Goal: Task Accomplishment & Management: Complete application form

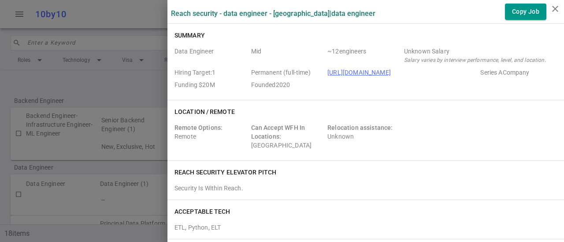
scroll to position [124, 0]
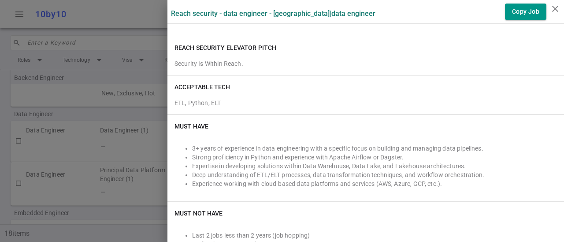
click at [409, 115] on div "Must Have 3+ years of experience in data engineering with a specific focus on b…" at bounding box center [366, 158] width 397 height 86
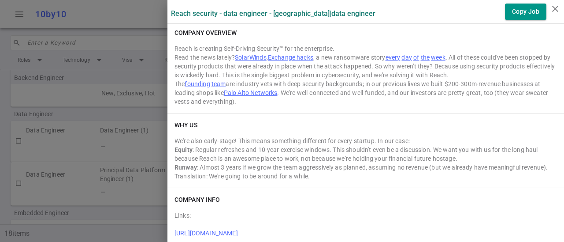
scroll to position [1250, 0]
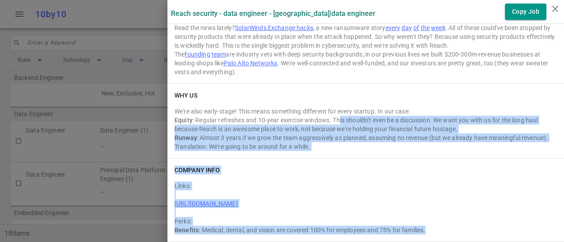
drag, startPoint x: 437, startPoint y: 230, endPoint x: 340, endPoint y: 121, distance: 146.1
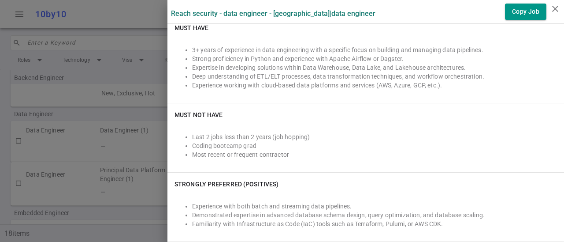
scroll to position [0, 0]
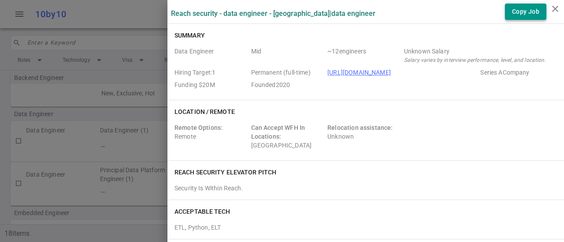
click at [525, 11] on button "Copy Job" at bounding box center [525, 12] width 41 height 16
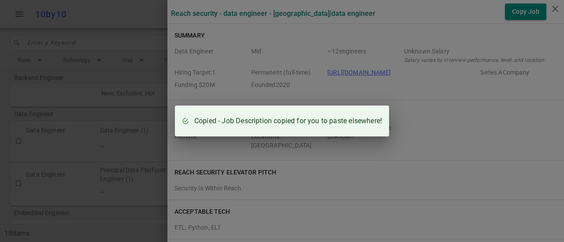
click at [436, 104] on div "Copied - Job Description copied for you to paste elsewhere!" at bounding box center [282, 121] width 564 height 242
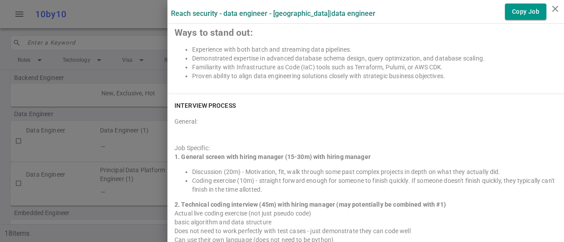
scroll to position [812, 0]
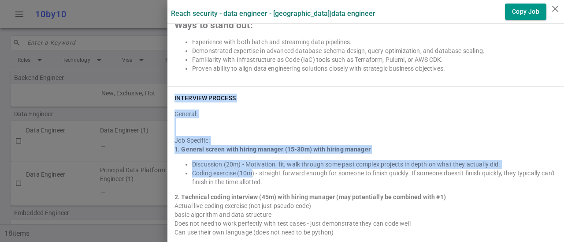
drag, startPoint x: 175, startPoint y: 98, endPoint x: 252, endPoint y: 175, distance: 109.1
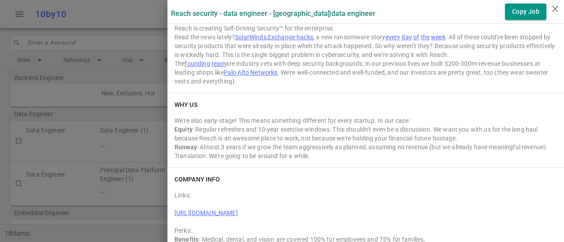
scroll to position [1250, 0]
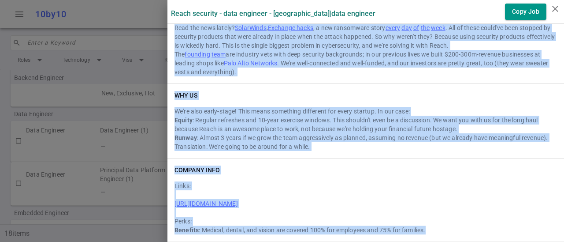
click at [433, 227] on div "Benefits : Medical, dental, and vision are covered 100% for employees and 75% f…" at bounding box center [366, 229] width 383 height 9
copy div "LOREMIPSU DOLORSI Ametcon: Adi Elitsedd: 3. Eiusmod tempor inci utlabo etdolor …"
click at [554, 7] on icon "close" at bounding box center [555, 9] width 11 height 11
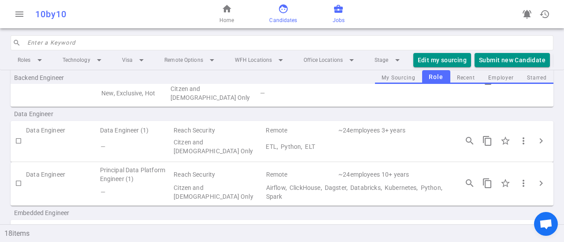
click at [286, 12] on span "face" at bounding box center [283, 9] width 11 height 11
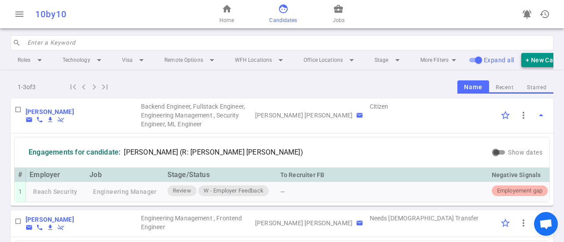
click at [538, 57] on button "+ New Candidate" at bounding box center [550, 60] width 59 height 15
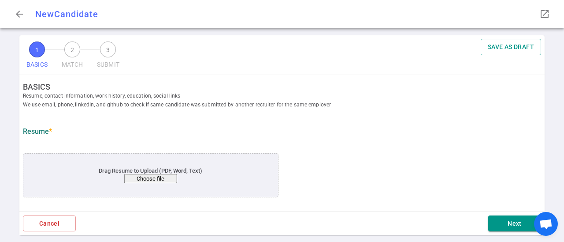
click at [162, 181] on button "Choose file" at bounding box center [150, 178] width 53 height 9
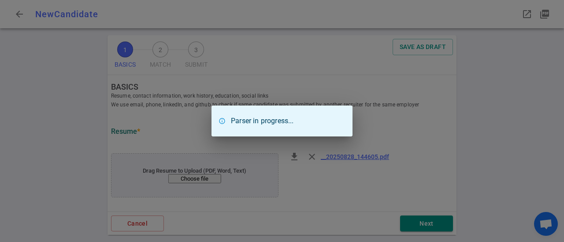
type input "[PERSON_NAME]"
type input "[EMAIL_ADDRESS][DOMAIN_NAME]"
type input "[PHONE_NUMBER]"
type textarea "Principal Data Engineer and Product Lead"
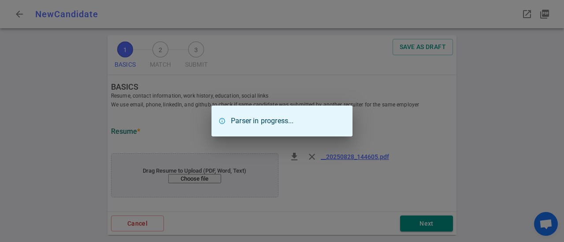
type input "8.4"
type input "[GEOGRAPHIC_DATA]"
type input "Economics"
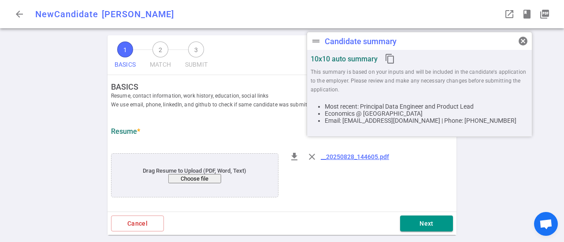
click at [414, 172] on div "file_download close __20250828_144605.pdf" at bounding box center [369, 176] width 175 height 60
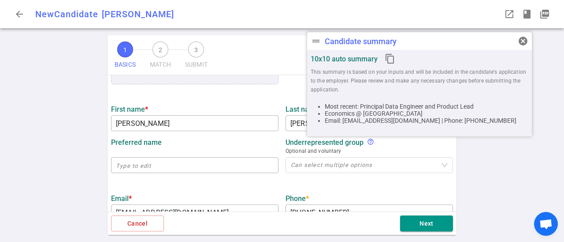
scroll to position [112, 0]
click at [524, 42] on span "cancel" at bounding box center [523, 41] width 11 height 11
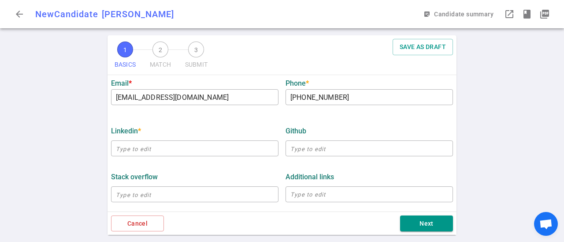
scroll to position [235, 0]
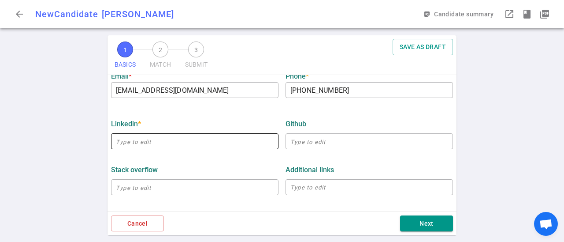
click at [158, 145] on input "text" at bounding box center [195, 141] width 168 height 14
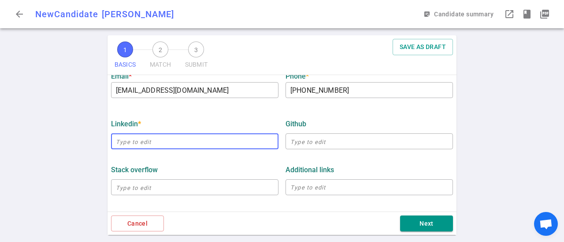
paste input "[URL][DOMAIN_NAME]"
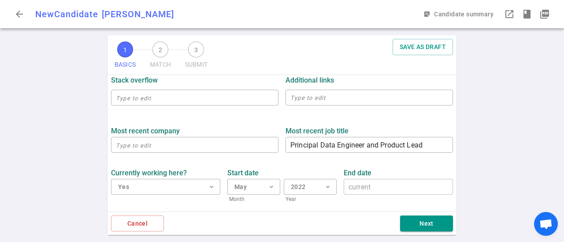
scroll to position [328, 0]
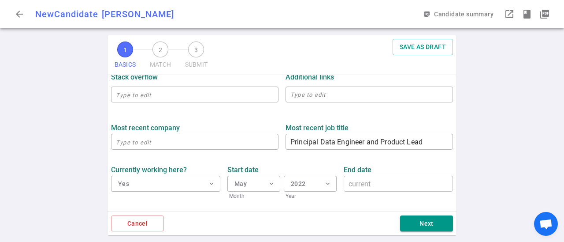
type input "[URL][DOMAIN_NAME]"
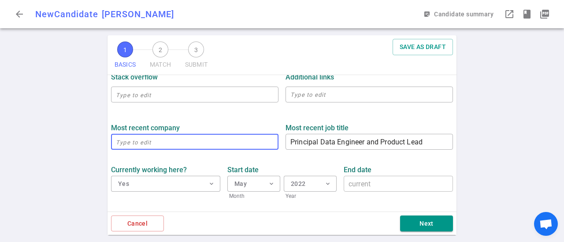
click at [152, 144] on input "text" at bounding box center [195, 141] width 168 height 14
type input "c"
type input "Calligo"
click at [210, 151] on div "Most recent company Calligo ​ Most recent job title Principal Data Engineer and…" at bounding box center [282, 194] width 349 height 152
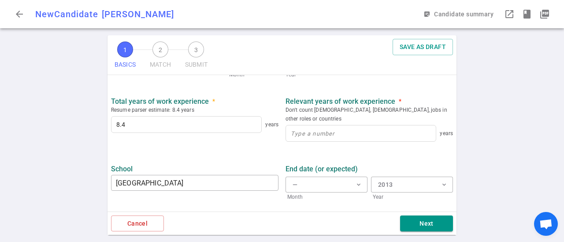
scroll to position [476, 0]
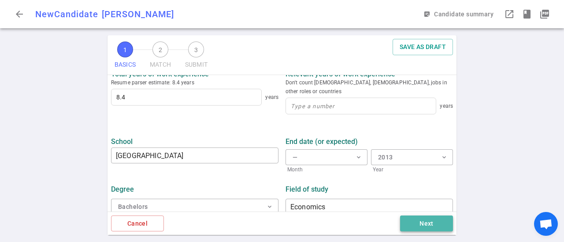
click at [430, 223] on button "Next" at bounding box center [426, 223] width 53 height 16
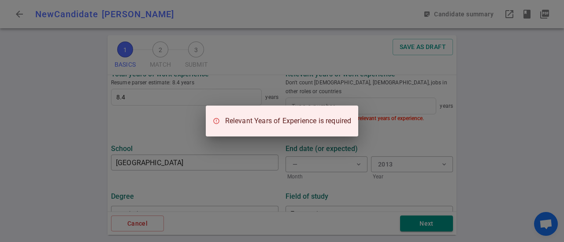
click at [391, 103] on div "Relevant Years of Experience is required" at bounding box center [282, 121] width 564 height 242
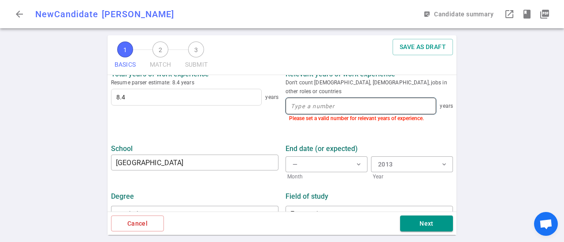
click at [390, 98] on input at bounding box center [361, 106] width 150 height 16
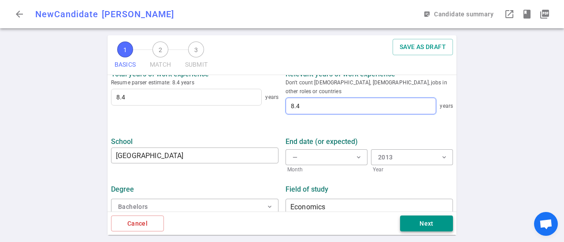
type input "8.4"
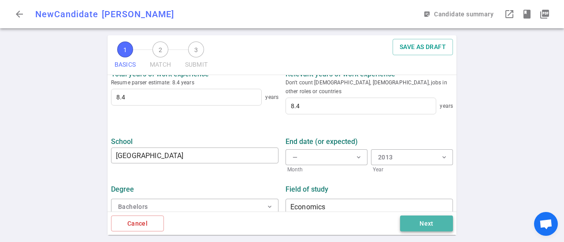
click at [430, 223] on button "Next" at bounding box center [426, 223] width 53 height 16
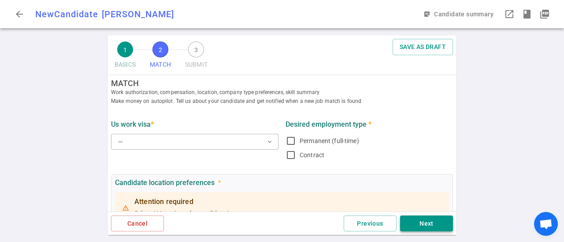
scroll to position [0, 0]
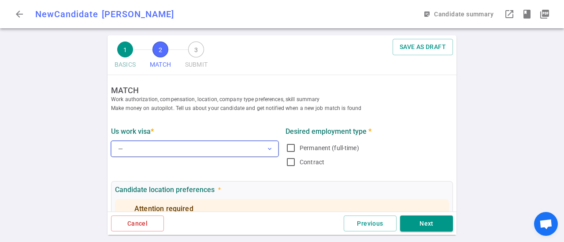
click at [251, 152] on button "— expand_more" at bounding box center [195, 149] width 168 height 16
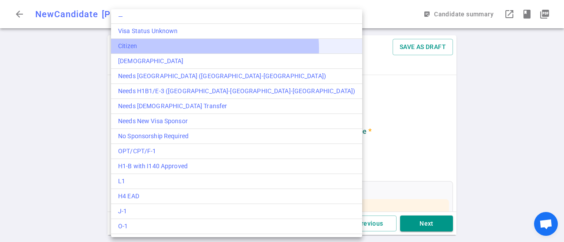
click at [215, 48] on div "Citizen" at bounding box center [236, 45] width 237 height 9
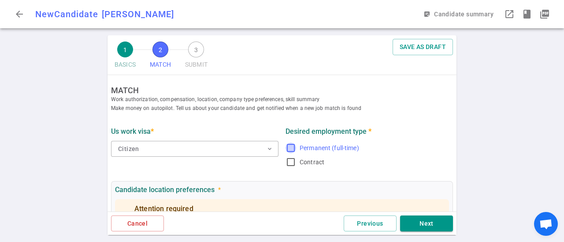
click at [294, 146] on input "Permanent (full-time)" at bounding box center [291, 147] width 11 height 11
checkbox input "true"
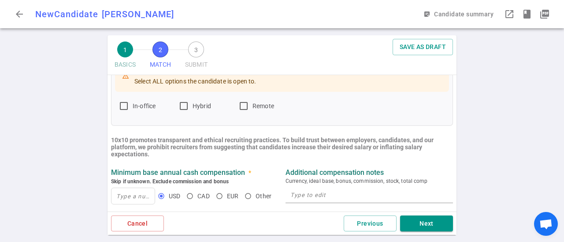
scroll to position [132, 0]
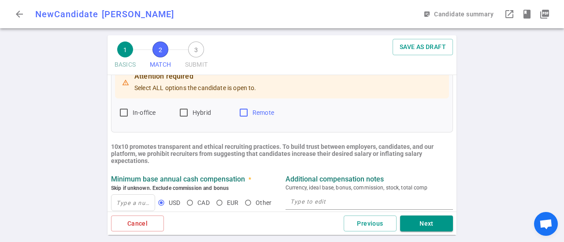
click at [247, 111] on input "Remote" at bounding box center [243, 112] width 11 height 11
checkbox input "true"
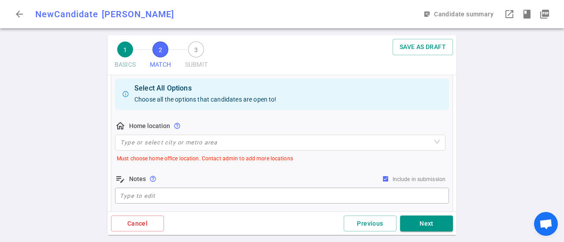
scroll to position [185, 0]
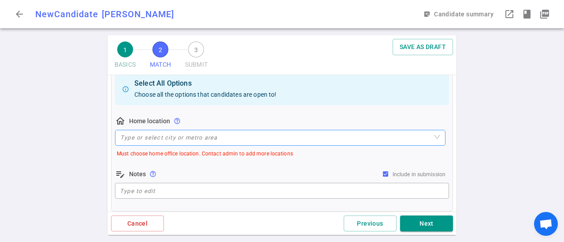
click at [313, 139] on input "search" at bounding box center [280, 137] width 320 height 15
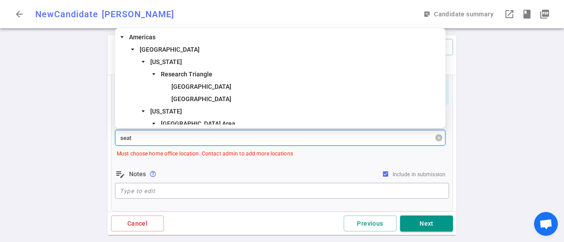
type input "seatt"
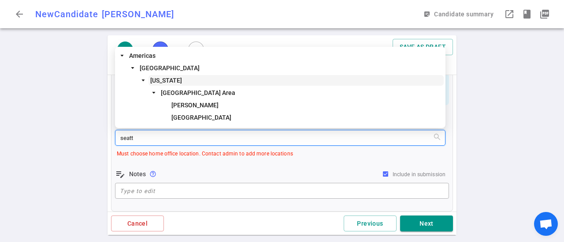
click at [173, 79] on span "[US_STATE]" at bounding box center [166, 80] width 32 height 7
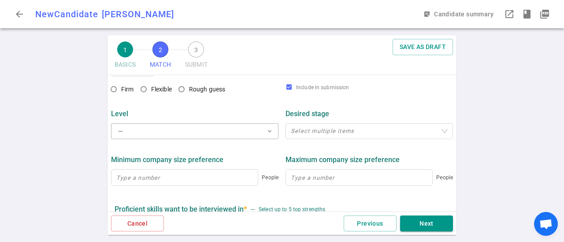
scroll to position [393, 0]
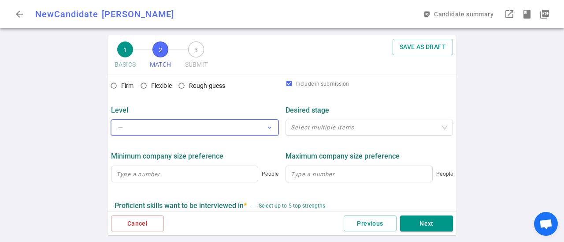
click at [257, 129] on button "— expand_more" at bounding box center [195, 127] width 168 height 16
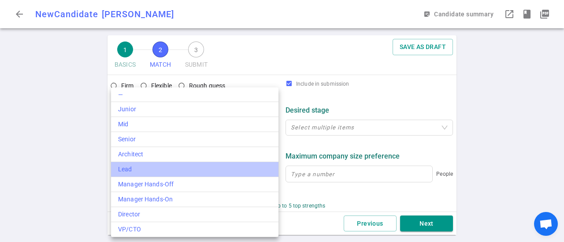
click at [250, 165] on div "Lead" at bounding box center [194, 168] width 153 height 9
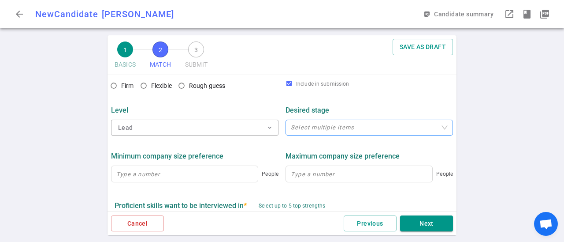
click at [347, 131] on div at bounding box center [364, 127] width 155 height 7
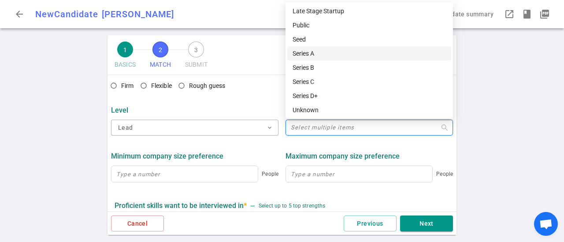
click at [332, 52] on div "Series A" at bounding box center [369, 53] width 153 height 10
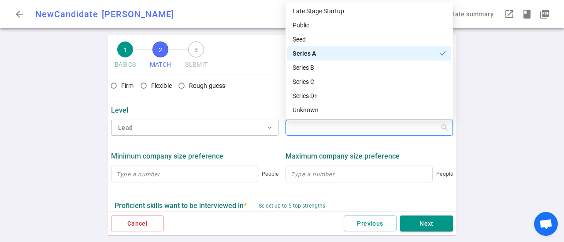
click at [332, 52] on div "Series A" at bounding box center [366, 53] width 147 height 10
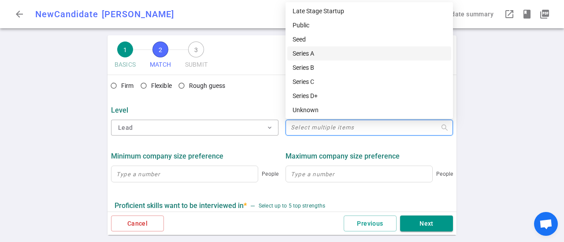
click at [332, 54] on div "Series A" at bounding box center [369, 53] width 153 height 10
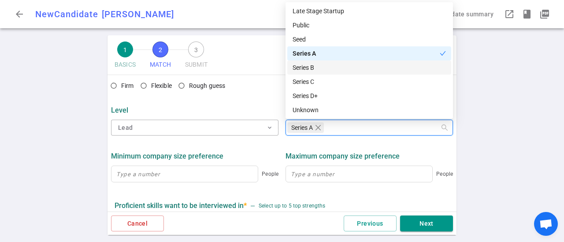
click at [331, 65] on div "Series B" at bounding box center [369, 68] width 153 height 10
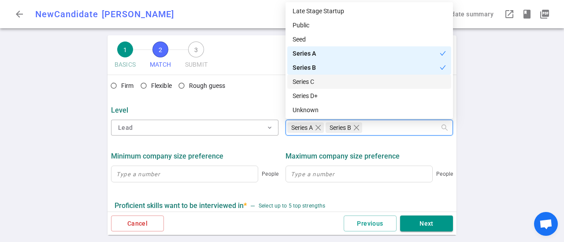
click at [331, 78] on div "Series C" at bounding box center [369, 82] width 153 height 10
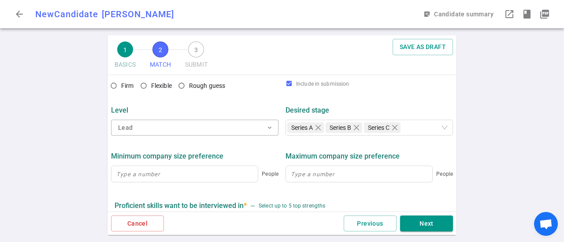
click at [246, 151] on div "Minimum company size preference" at bounding box center [195, 156] width 168 height 16
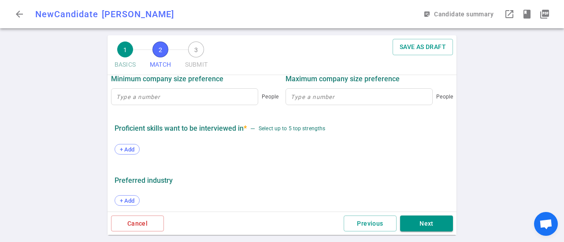
scroll to position [472, 0]
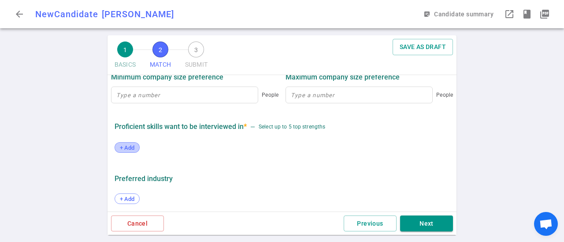
click at [128, 148] on span "+ Add" at bounding box center [127, 147] width 21 height 7
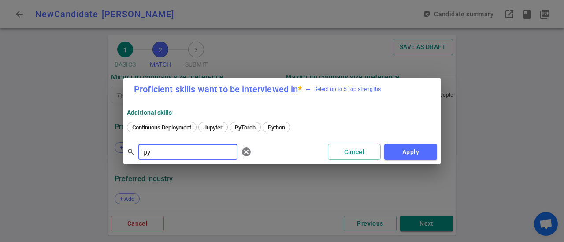
type input "p"
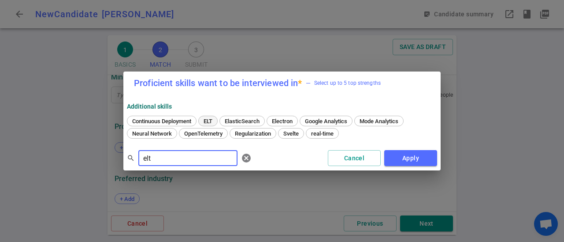
click at [211, 120] on span "ELT" at bounding box center [208, 121] width 15 height 7
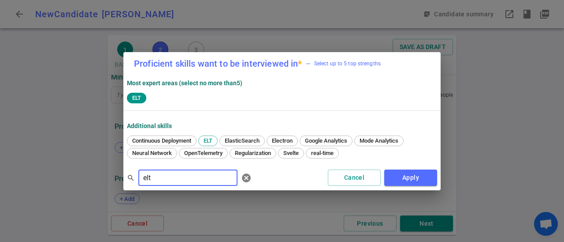
click at [157, 172] on input "elt" at bounding box center [187, 178] width 99 height 14
click at [162, 179] on input "elt" at bounding box center [187, 178] width 99 height 14
type input "e"
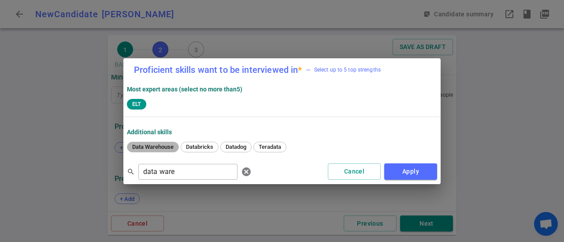
click at [149, 151] on div "Data Warehouse" at bounding box center [153, 147] width 52 height 11
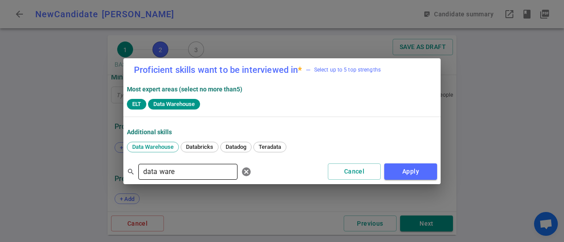
click at [182, 173] on input "data ware" at bounding box center [187, 171] width 99 height 14
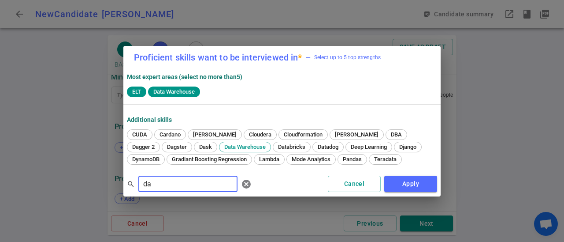
type input "d"
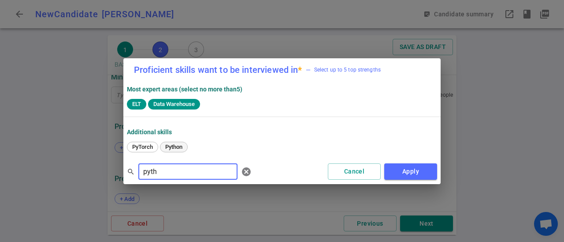
click at [179, 147] on span "Python" at bounding box center [173, 146] width 23 height 7
click at [178, 170] on input "pyth" at bounding box center [187, 171] width 99 height 14
type input "p"
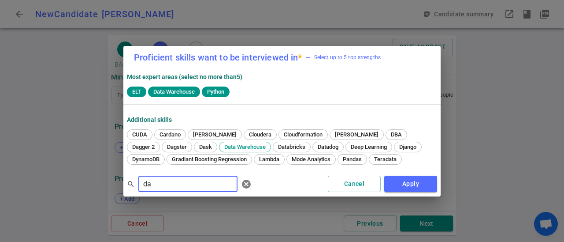
type input "d"
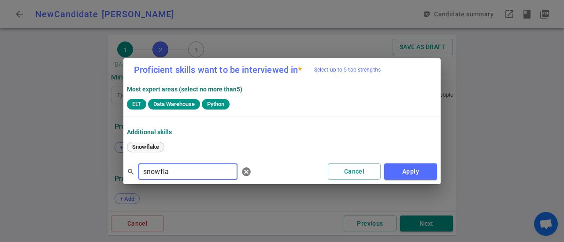
type input "snowfla"
click at [147, 145] on span "Snowflake" at bounding box center [145, 146] width 33 height 7
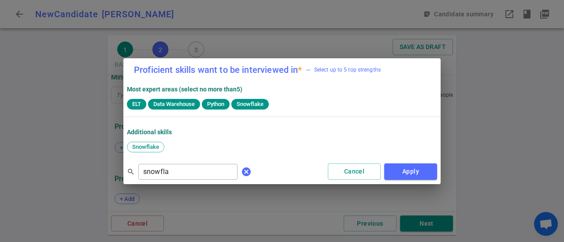
click at [241, 170] on span "cancel" at bounding box center [246, 171] width 11 height 11
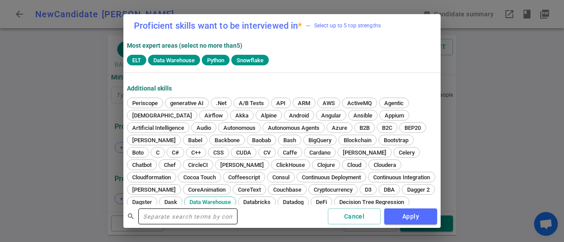
click at [206, 218] on input "text" at bounding box center [187, 216] width 99 height 14
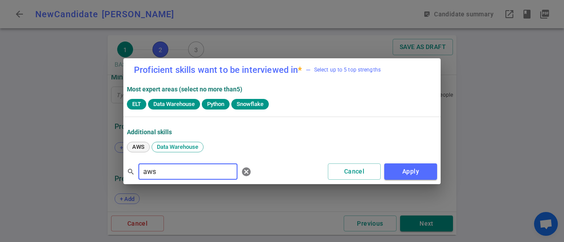
type input "aws"
click at [138, 146] on span "AWS" at bounding box center [138, 146] width 19 height 7
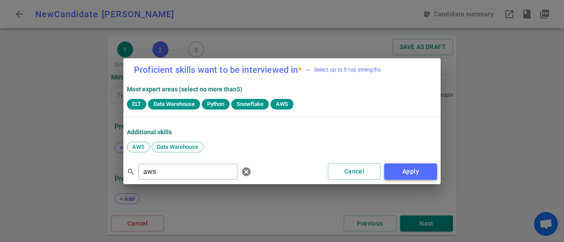
click at [405, 172] on button "Apply" at bounding box center [410, 171] width 53 height 16
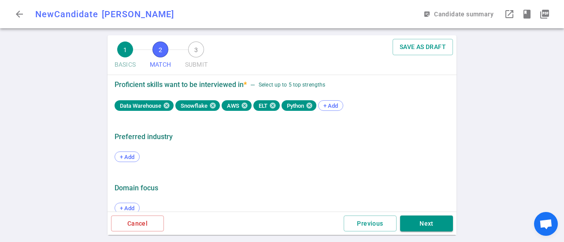
scroll to position [527, 0]
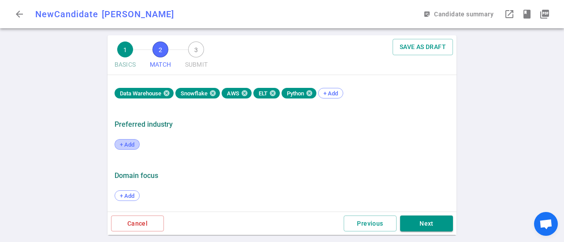
click at [133, 145] on span "+ Add" at bounding box center [127, 144] width 21 height 7
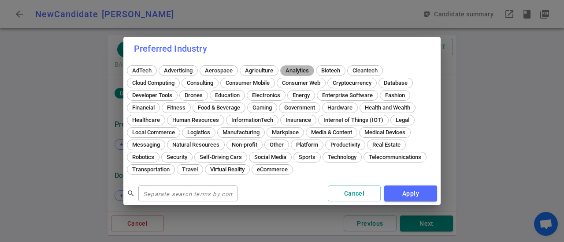
click at [305, 74] on div "Analytics" at bounding box center [297, 70] width 34 height 11
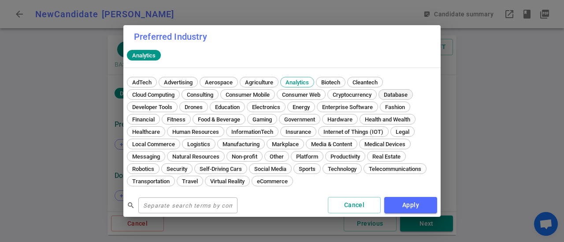
click at [405, 96] on span "Database" at bounding box center [396, 94] width 30 height 7
click at [367, 108] on span "Enterprise Software" at bounding box center [347, 107] width 57 height 7
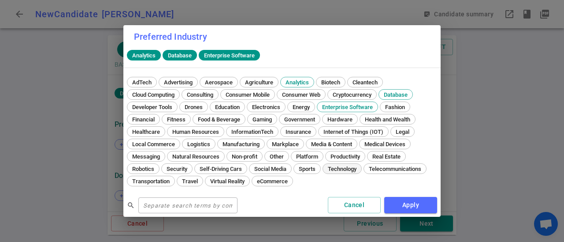
click at [337, 167] on span "Technology" at bounding box center [342, 168] width 35 height 7
click at [413, 204] on button "Apply" at bounding box center [410, 205] width 53 height 16
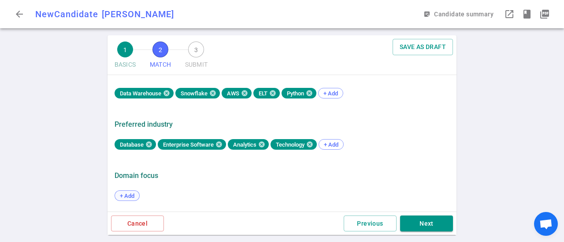
click at [133, 195] on span "+ Add" at bounding box center [127, 195] width 21 height 7
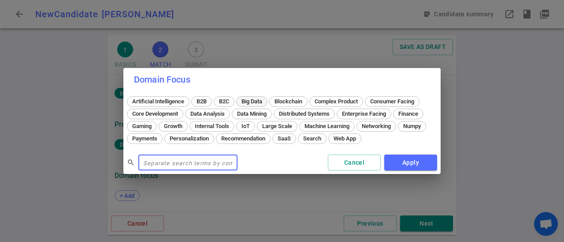
click at [257, 103] on span "Big Data" at bounding box center [251, 101] width 27 height 7
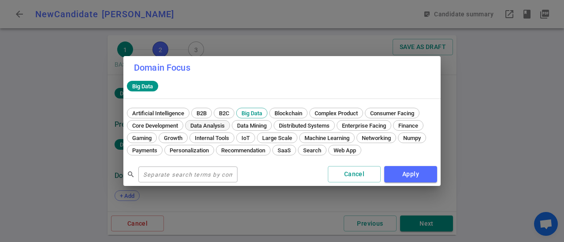
click at [217, 124] on span "Data Analysis" at bounding box center [207, 125] width 41 height 7
click at [285, 137] on span "Large Scale" at bounding box center [277, 137] width 36 height 7
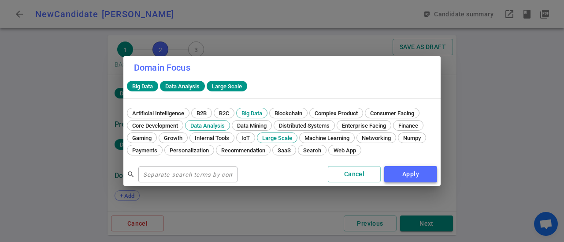
click at [404, 174] on button "Apply" at bounding box center [410, 174] width 53 height 16
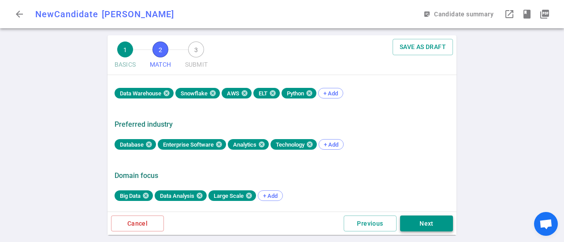
click at [426, 220] on button "Next" at bounding box center [426, 223] width 53 height 16
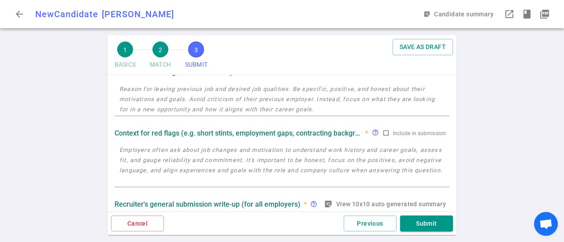
scroll to position [34, 0]
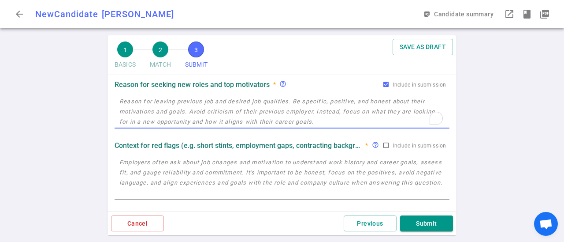
drag, startPoint x: 327, startPoint y: 122, endPoint x: 114, endPoint y: 83, distance: 216.0
click at [114, 83] on div "Reason for seeking new roles and top motivators * help_outline Include in submi…" at bounding box center [282, 103] width 342 height 54
click at [115, 83] on div "Reason for seeking new roles and top motivators * help_outline Include in submi…" at bounding box center [282, 103] width 342 height 54
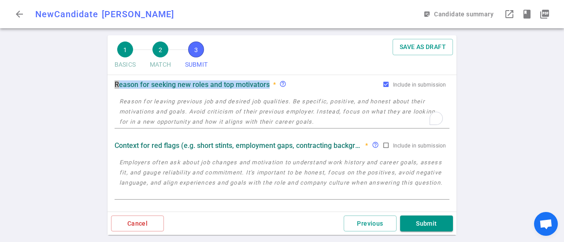
drag, startPoint x: 118, startPoint y: 82, endPoint x: 264, endPoint y: 89, distance: 146.5
click at [264, 89] on div "Reason for seeking new roles and top motivators * help_outline Include in submi…" at bounding box center [282, 84] width 335 height 16
copy strong "Reason for seeking new roles and top motivators"
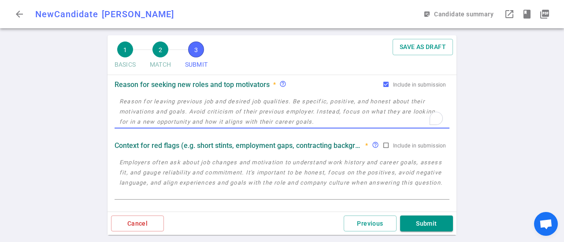
drag, startPoint x: 120, startPoint y: 101, endPoint x: 324, endPoint y: 121, distance: 204.6
click at [323, 121] on textarea "To enrich screen reader interactions, please activate Accessibility in Grammarl…" at bounding box center [281, 111] width 325 height 30
drag, startPoint x: 324, startPoint y: 121, endPoint x: 145, endPoint y: 101, distance: 179.6
click at [145, 101] on textarea "To enrich screen reader interactions, please activate Accessibility in Grammarl…" at bounding box center [281, 111] width 325 height 30
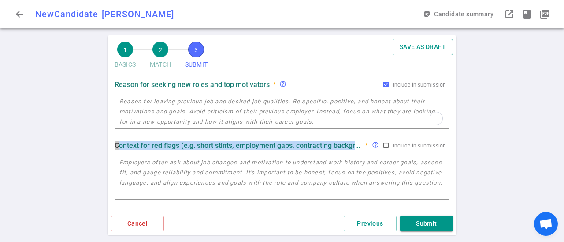
drag, startPoint x: 115, startPoint y: 145, endPoint x: 354, endPoint y: 144, distance: 239.4
click at [354, 144] on strong "Context for red flags (e.g. short stints, employment gaps, contracting backgrou…" at bounding box center [238, 145] width 247 height 8
copy strong "Context for red flags (e.g. short stints, employment gaps, contracting backgr"
click at [388, 145] on input "Include in submission" at bounding box center [386, 145] width 7 height 7
checkbox input "true"
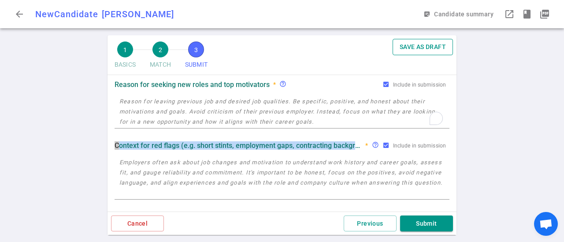
click at [424, 48] on button "SAVE AS DRAFT" at bounding box center [423, 47] width 60 height 16
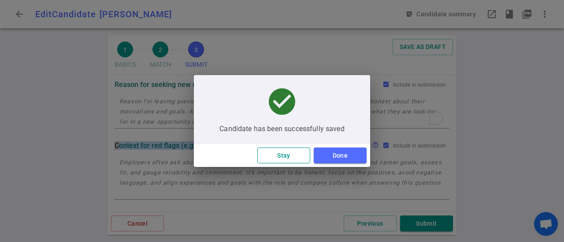
click at [296, 155] on button "Stay" at bounding box center [283, 155] width 53 height 16
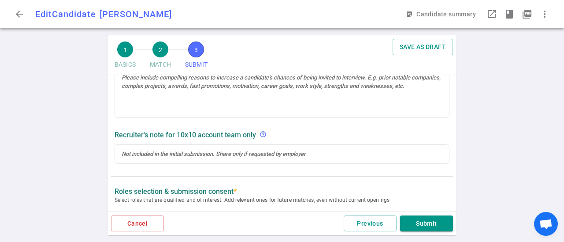
scroll to position [244, 0]
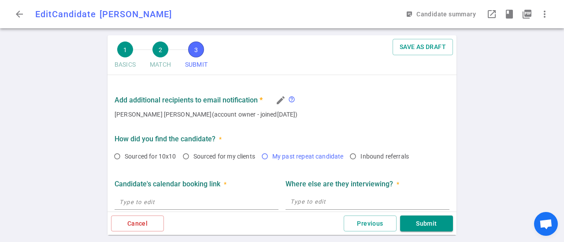
click at [267, 156] on input "My past repeat candidate" at bounding box center [264, 156] width 15 height 15
radio input "true"
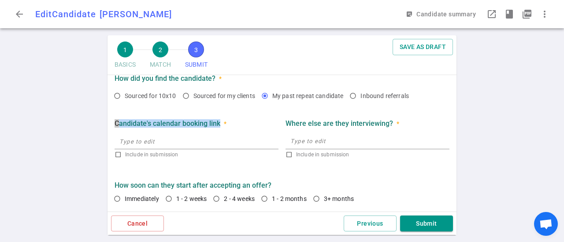
drag, startPoint x: 222, startPoint y: 123, endPoint x: 114, endPoint y: 122, distance: 108.0
click at [115, 122] on div "Candidate's calendar booking link *" at bounding box center [197, 123] width 164 height 9
copy strong "Candidate's calendar booking link"
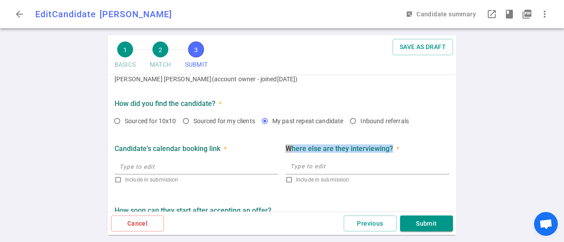
drag, startPoint x: 391, startPoint y: 148, endPoint x: 287, endPoint y: 145, distance: 104.1
click at [287, 145] on div "Where else are they interviewing? *" at bounding box center [368, 148] width 164 height 9
copy strong "Where else are they interviewing?"
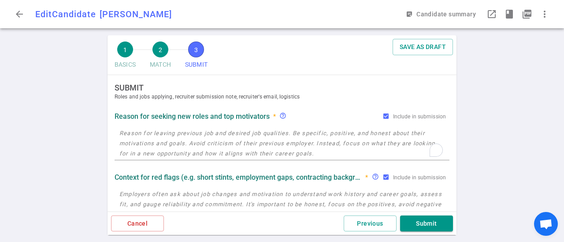
scroll to position [0, 0]
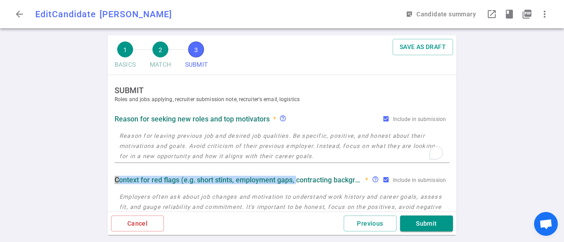
drag, startPoint x: 115, startPoint y: 179, endPoint x: 295, endPoint y: 181, distance: 180.3
click at [295, 181] on strong "Context for red flags (e.g. short stints, employment gaps, contracting backgrou…" at bounding box center [238, 179] width 247 height 8
copy strong "Context for red flags (e.g. short stints, employment gaps,"
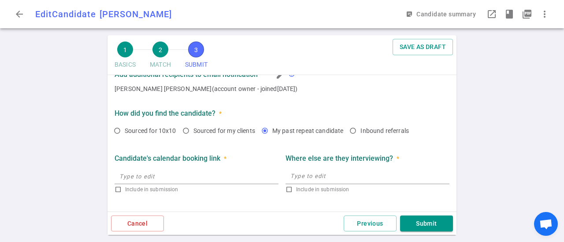
scroll to position [503, 0]
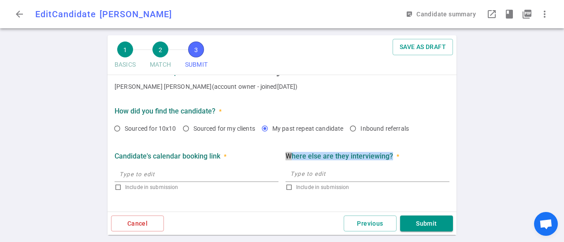
drag, startPoint x: 286, startPoint y: 154, endPoint x: 391, endPoint y: 158, distance: 104.5
click at [391, 158] on strong "Where else are they interviewing?" at bounding box center [340, 156] width 108 height 8
copy strong "Where else are they interviewing?"
click at [426, 51] on button "SAVE AS DRAFT" at bounding box center [423, 47] width 60 height 16
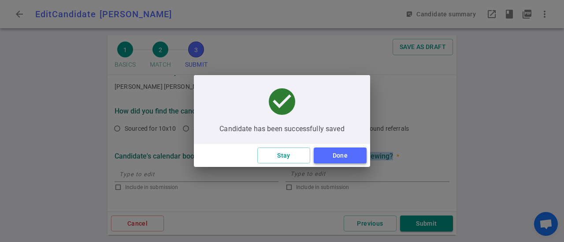
click at [335, 152] on button "Done" at bounding box center [340, 155] width 53 height 16
